Goal: Information Seeking & Learning: Find specific fact

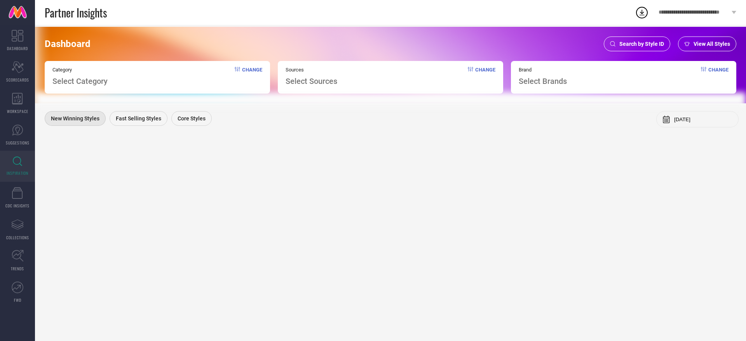
click at [610, 42] on div "Search by Style ID" at bounding box center [637, 44] width 66 height 15
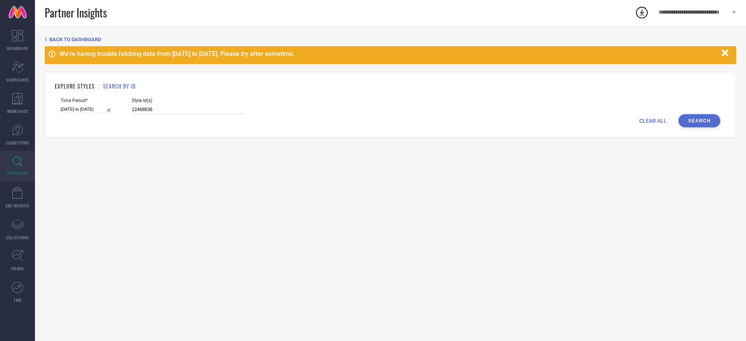
click at [160, 112] on input "12468636" at bounding box center [188, 109] width 113 height 9
paste input "32542334 31358510 31358514 31358512 31358546 31358519 17287862 32542369 3254232…"
type input "32542334 31358510 31358514 31358512 31358546 31358519 17287862 32542369 3254232…"
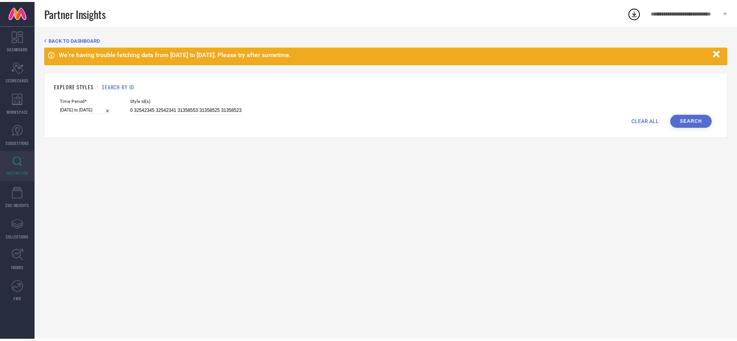
scroll to position [0, 0]
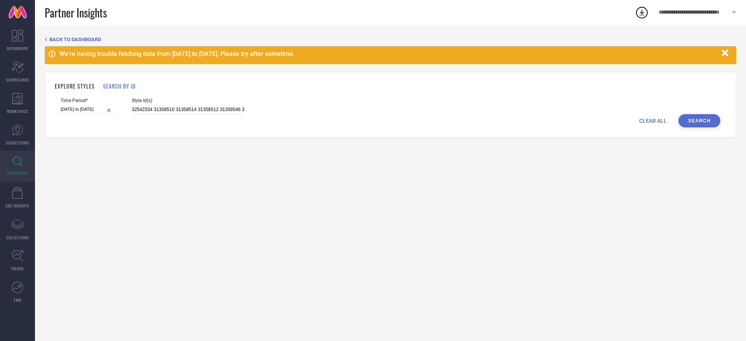
click at [687, 119] on button "Search" at bounding box center [699, 120] width 42 height 13
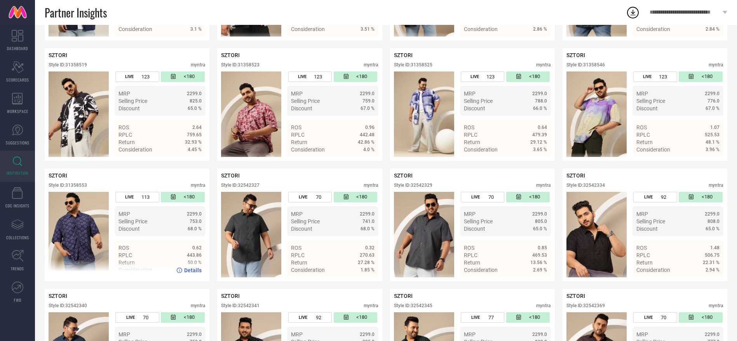
scroll to position [352, 0]
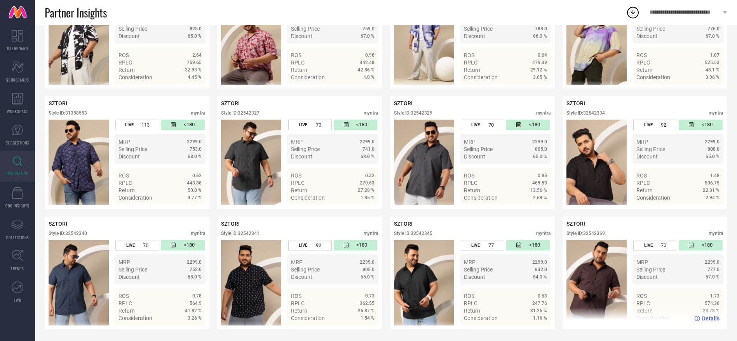
click at [605, 270] on img at bounding box center [597, 282] width 60 height 85
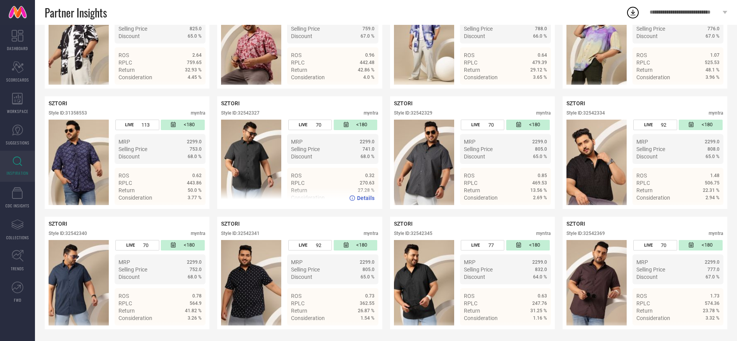
click at [257, 164] on img at bounding box center [251, 162] width 60 height 85
click at [361, 199] on span "Details" at bounding box center [365, 198] width 17 height 6
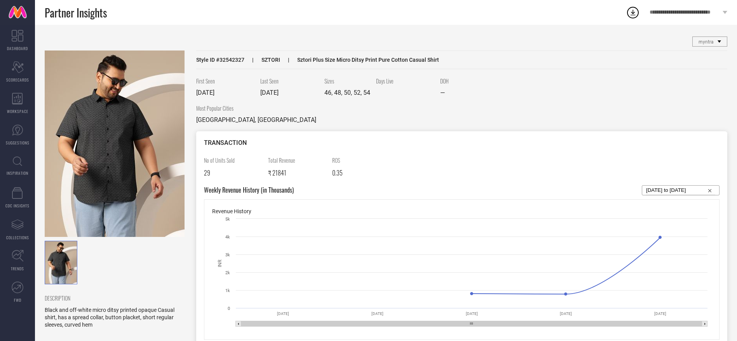
click at [116, 156] on img at bounding box center [115, 144] width 140 height 187
